Goal: Information Seeking & Learning: Learn about a topic

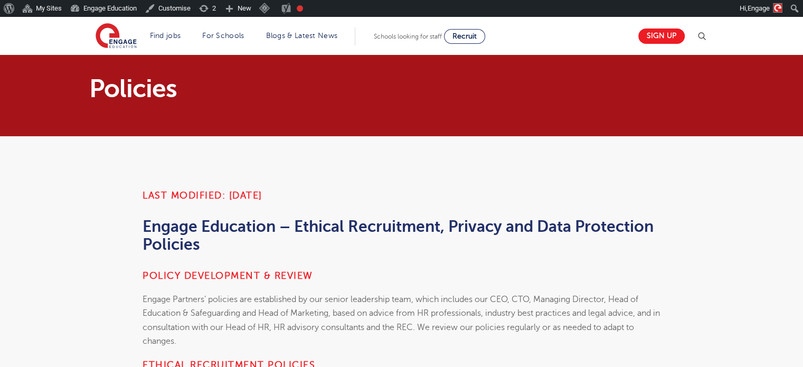
scroll to position [264, 0]
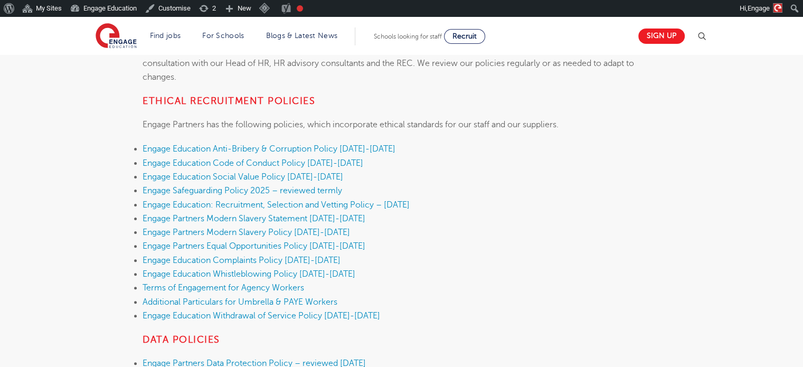
click at [556, 269] on li "Engage Education Whistleblowing Policy [DATE]-[DATE]" at bounding box center [402, 274] width 518 height 14
click at [251, 259] on link "Engage Education Complaints Policy [DATE]-[DATE]" at bounding box center [242, 260] width 198 height 10
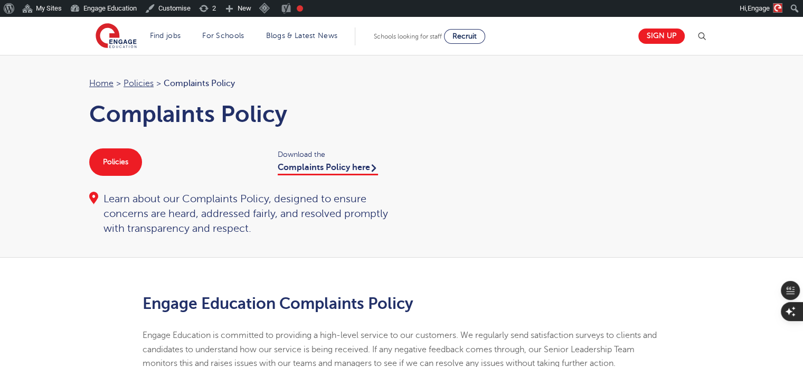
click at [516, 174] on div "Home > Policies > Complaints Policy Complaints Policy Policies Download the Com…" at bounding box center [402, 156] width 646 height 159
